Goal: Transaction & Acquisition: Book appointment/travel/reservation

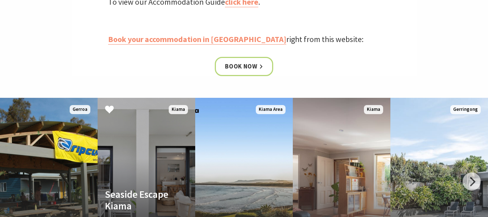
scroll to position [339, 0]
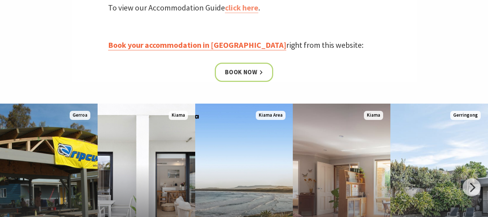
click at [157, 44] on link "Book your accommodation in [GEOGRAPHIC_DATA]" at bounding box center [197, 45] width 178 height 11
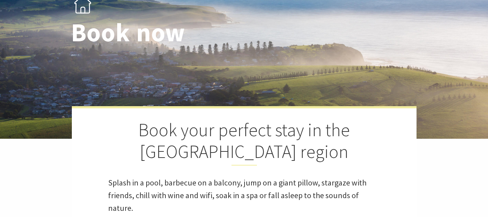
select select "3"
select select "2"
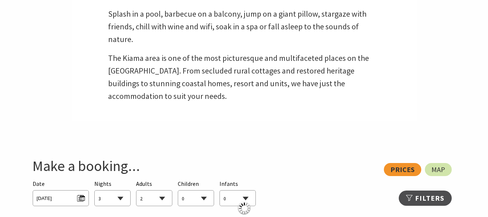
scroll to position [339, 0]
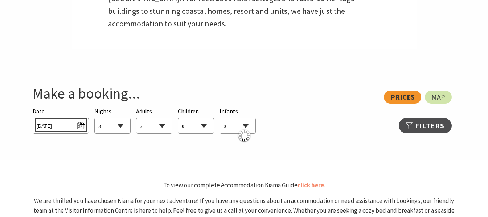
click at [73, 126] on span "[DATE]" at bounding box center [61, 125] width 48 height 10
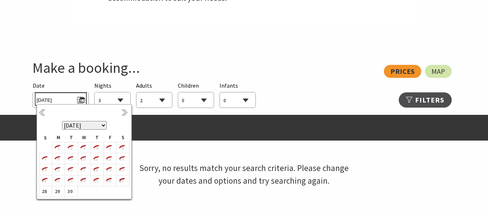
scroll to position [387, 0]
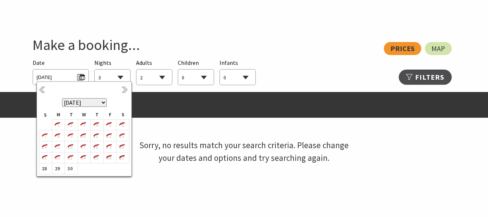
click at [103, 102] on select "September 2025 October 2025 November 2025 December 2025 January 2026 February 2…" at bounding box center [84, 102] width 45 height 9
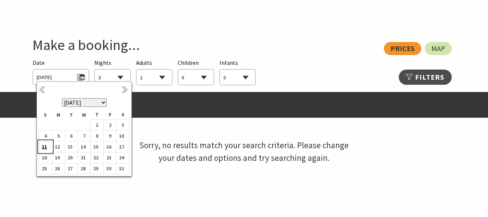
click at [48, 146] on b "11" at bounding box center [43, 146] width 9 height 9
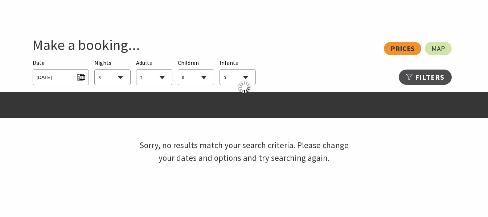
click at [108, 77] on select "1 2 3 4 5 6 7 8 9 10 11 12 13 14 15 16 17 18 19 20 21 22 23 24 25 26 27 28 29 30" at bounding box center [113, 78] width 36 height 16
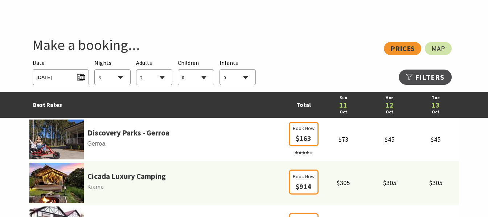
click at [95, 70] on select "1 2 3 4 5 6 7 8 9 10 11 12 13 14 15 16 17 18 19 20 21 22 23 24 25 26 27 28 29 30" at bounding box center [113, 78] width 36 height 16
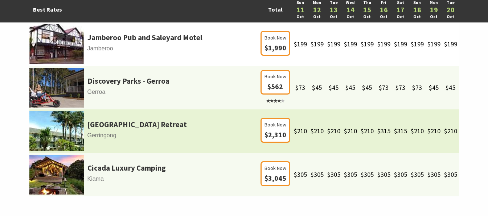
scroll to position [411, 0]
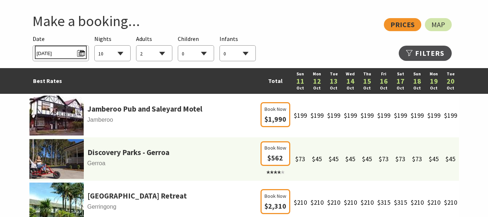
click at [81, 52] on span "Sun 11/10/2026" at bounding box center [61, 53] width 48 height 10
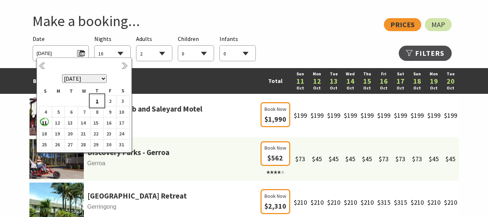
click at [98, 101] on b "1" at bounding box center [95, 101] width 9 height 9
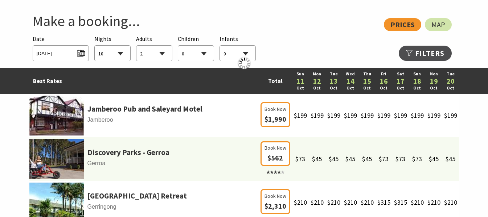
click at [120, 53] on select "1 2 3 4 5 6 7 8 9 10 11 12 13 14 15 16 17 18 19 20 21 22 23 24 25 26 27 28 29 30" at bounding box center [113, 54] width 36 height 16
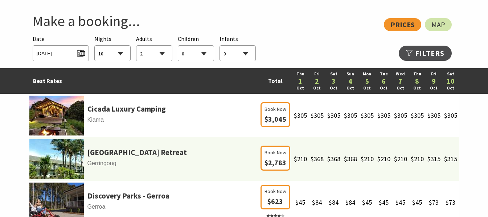
select select "20"
click at [95, 46] on select "1 2 3 4 5 6 7 8 9 10 11 12 13 14 15 16 17 18 19 20 21 22 23 24 25 26 27 28 29 30" at bounding box center [113, 54] width 36 height 16
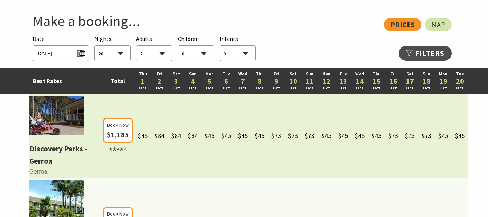
scroll to position [435, 0]
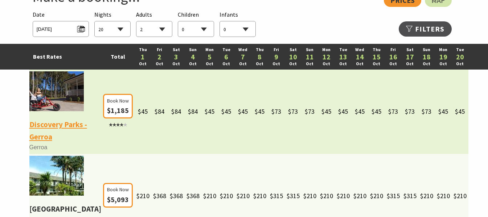
click at [44, 138] on link "Discovery Parks - Gerroa" at bounding box center [65, 131] width 72 height 24
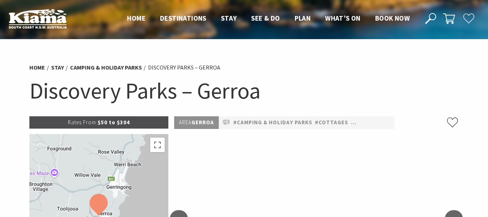
select select "20"
select select "2"
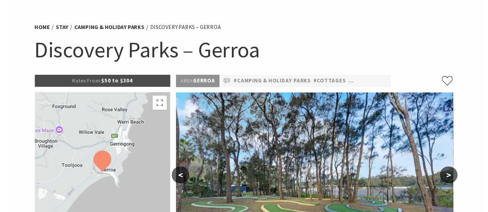
scroll to position [48, 0]
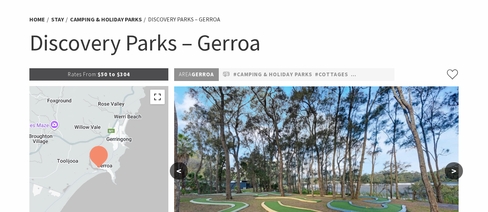
click at [161, 98] on button "Ativar a visualização em tela cheia" at bounding box center [157, 97] width 15 height 15
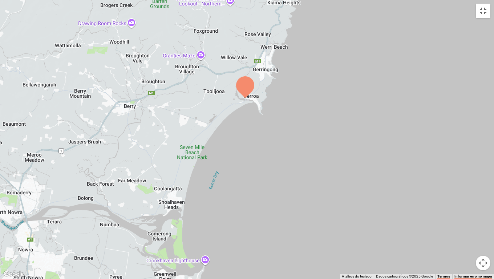
drag, startPoint x: 271, startPoint y: 101, endPoint x: 269, endPoint y: 60, distance: 40.3
click at [269, 60] on div at bounding box center [247, 139] width 494 height 279
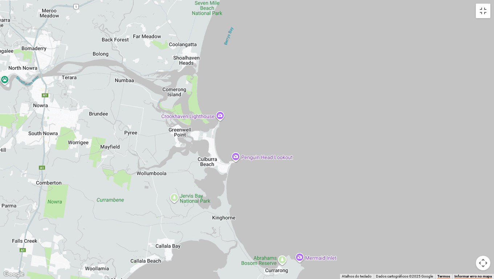
drag, startPoint x: 242, startPoint y: 132, endPoint x: 257, endPoint y: 28, distance: 104.8
click at [257, 28] on div at bounding box center [247, 139] width 494 height 279
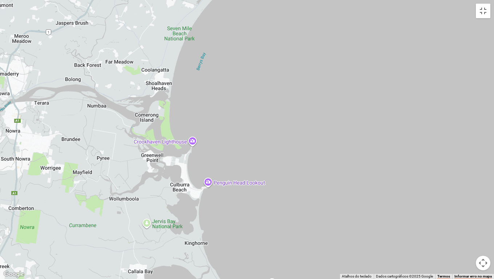
drag, startPoint x: 257, startPoint y: 124, endPoint x: 224, endPoint y: 223, distance: 104.2
click at [224, 217] on div at bounding box center [247, 139] width 494 height 279
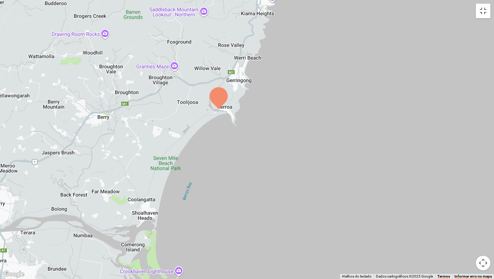
drag, startPoint x: 268, startPoint y: 123, endPoint x: 257, endPoint y: 218, distance: 95.0
click at [257, 217] on div at bounding box center [247, 139] width 494 height 279
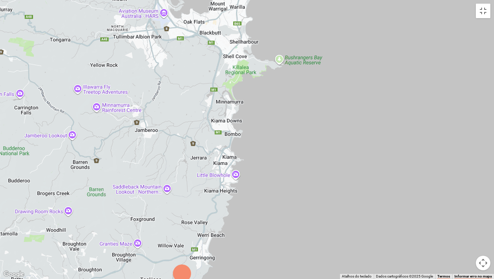
drag, startPoint x: 257, startPoint y: 195, endPoint x: 230, endPoint y: 234, distance: 48.1
click at [230, 217] on div at bounding box center [247, 139] width 494 height 279
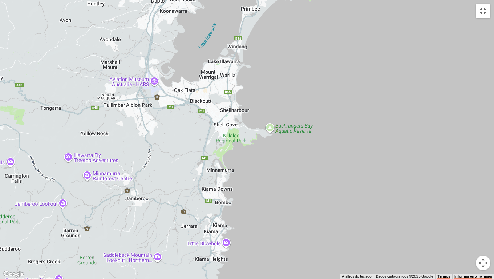
click at [249, 217] on div at bounding box center [247, 139] width 494 height 279
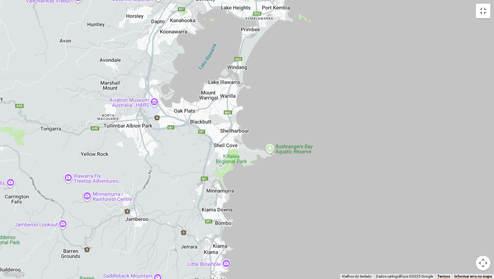
click at [482, 217] on button "Controles da câmera no mapa" at bounding box center [482, 262] width 15 height 15
click at [466, 217] on button "Diminuir o zoom" at bounding box center [464, 262] width 15 height 15
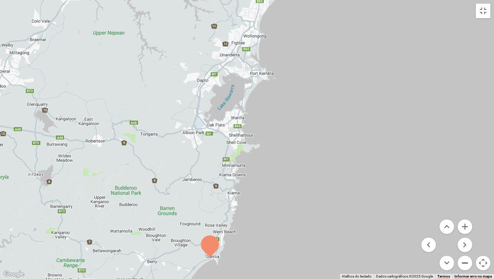
click at [466, 217] on button "Diminuir o zoom" at bounding box center [464, 262] width 15 height 15
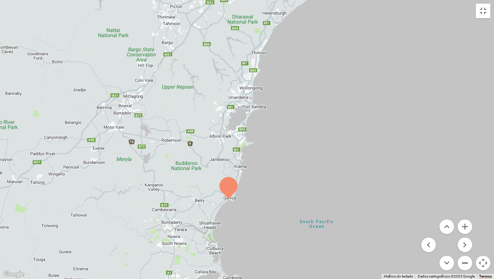
click at [466, 217] on button "Diminuir o zoom" at bounding box center [464, 262] width 15 height 15
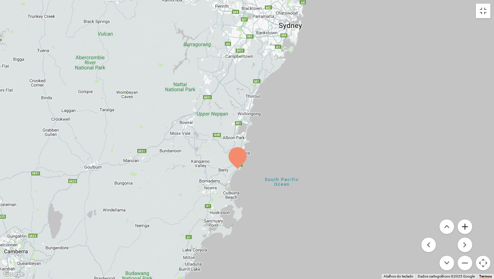
click at [463, 217] on button "Aumentar o zoom" at bounding box center [464, 226] width 15 height 15
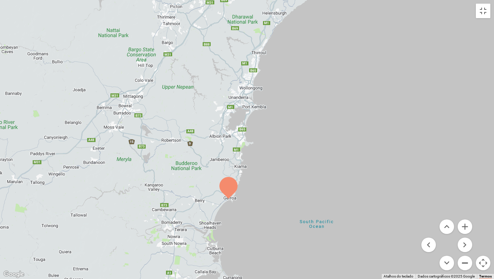
select select "20"
click at [466, 217] on button "Diminuir o zoom" at bounding box center [464, 262] width 15 height 15
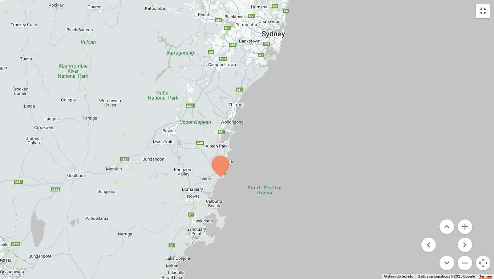
drag, startPoint x: 275, startPoint y: 229, endPoint x: 258, endPoint y: 236, distance: 18.3
click at [258, 217] on div at bounding box center [247, 139] width 494 height 279
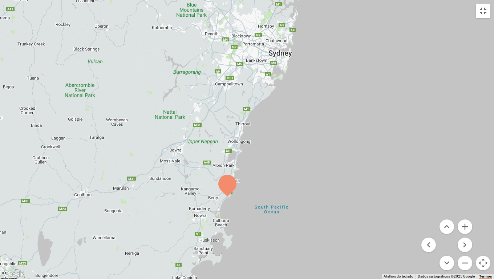
drag, startPoint x: 230, startPoint y: 133, endPoint x: 236, endPoint y: 152, distance: 19.9
click at [236, 152] on div at bounding box center [247, 139] width 494 height 279
